Goal: Information Seeking & Learning: Learn about a topic

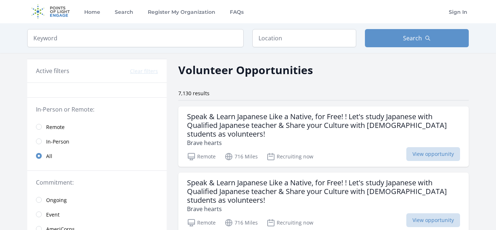
click at [57, 129] on span "Remote" at bounding box center [55, 126] width 19 height 7
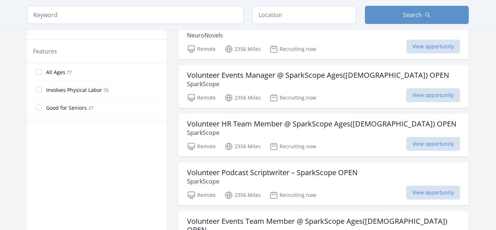
scroll to position [377, 0]
click at [236, 106] on div "Volunteer Events Manager @ SparkScope Ages([DEMOGRAPHIC_DATA]) OPEN SparkScope …" at bounding box center [323, 86] width 290 height 43
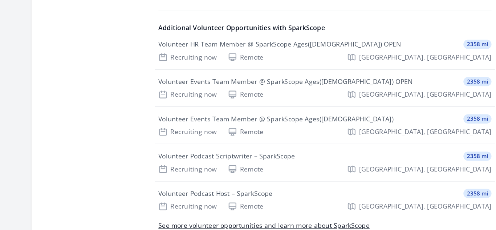
scroll to position [296, 0]
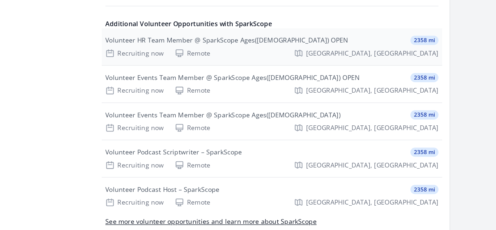
click at [243, 85] on div "Volunteer HR Team Member @ SparkScope Ages(14-21) OPEN 2358 mi Recruiting now R…" at bounding box center [293, 84] width 269 height 29
click at [276, 87] on div "Recruiting now Remote Yangon, Yangon Region" at bounding box center [293, 89] width 263 height 7
